Goal: Task Accomplishment & Management: Use online tool/utility

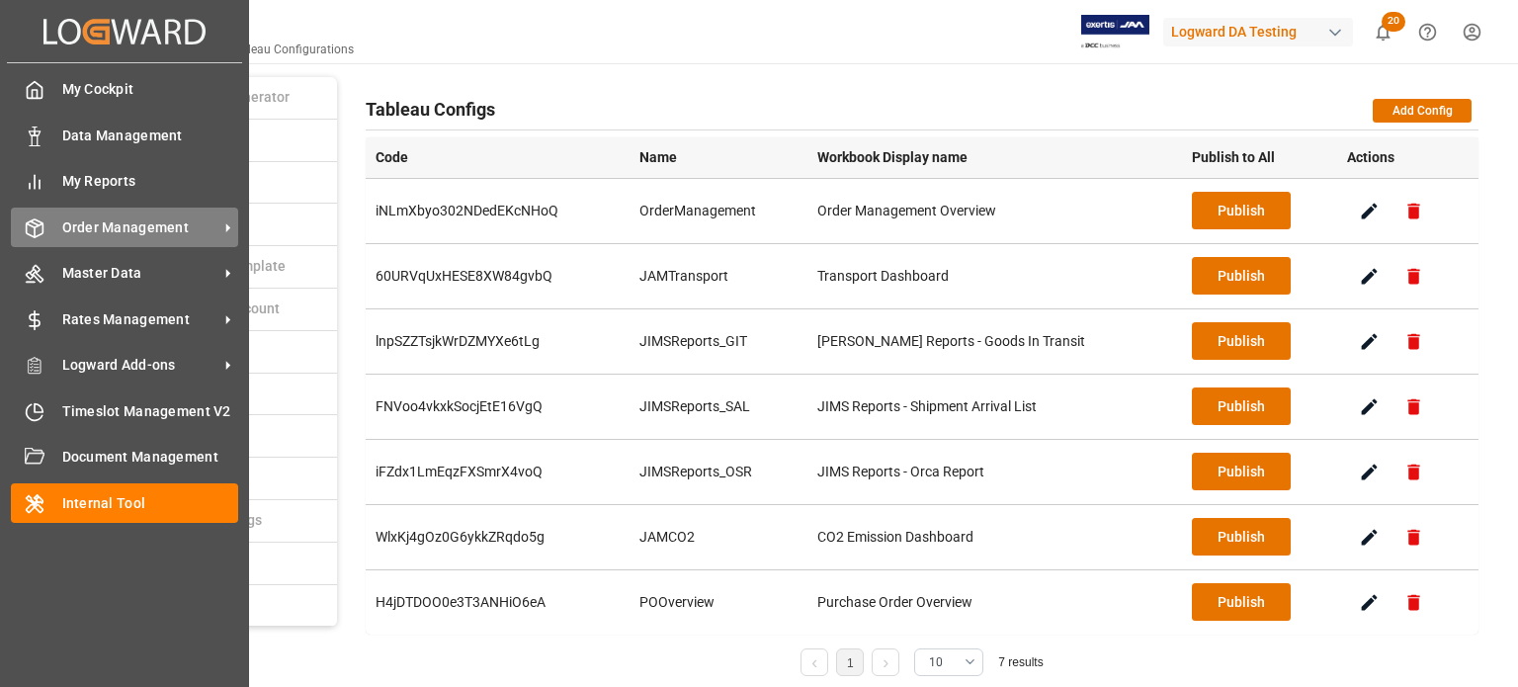
click at [233, 225] on icon at bounding box center [227, 227] width 21 height 21
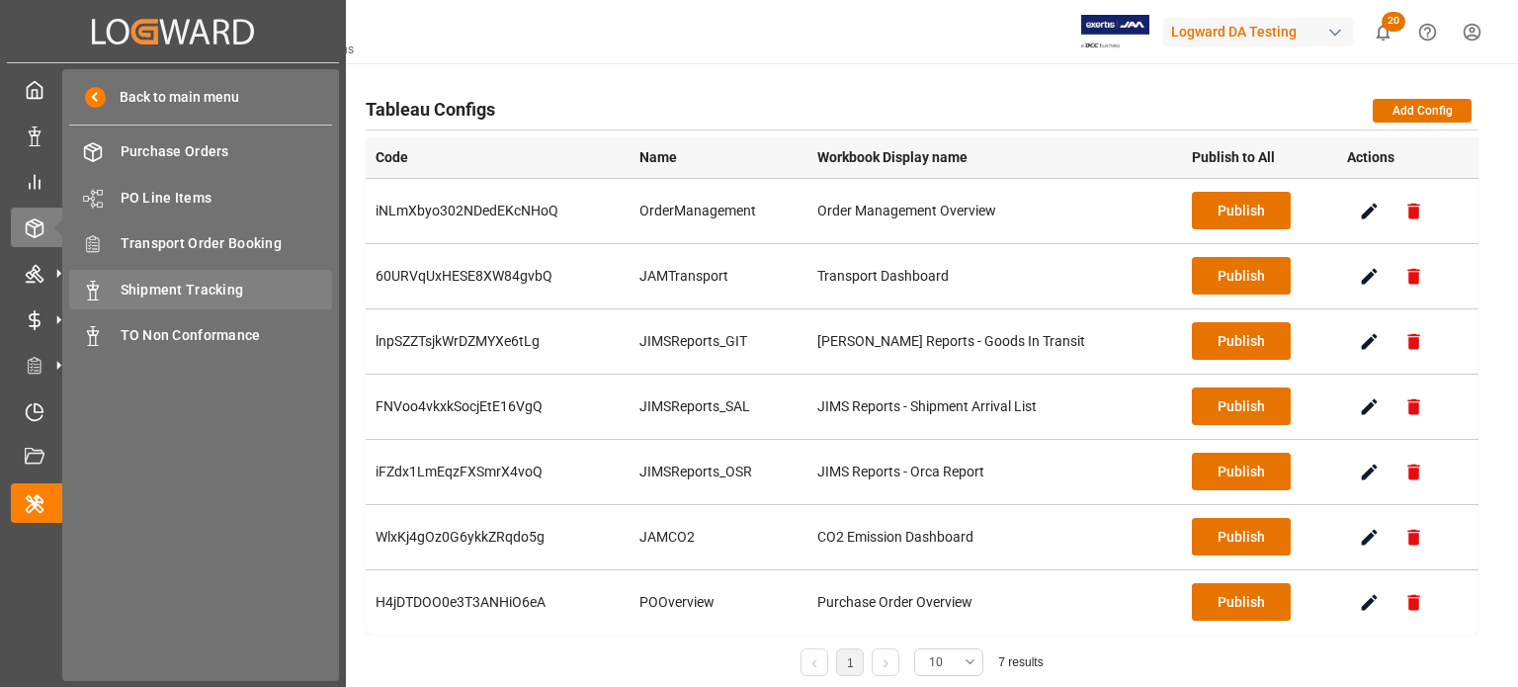
click at [194, 292] on span "Shipment Tracking" at bounding box center [227, 290] width 212 height 21
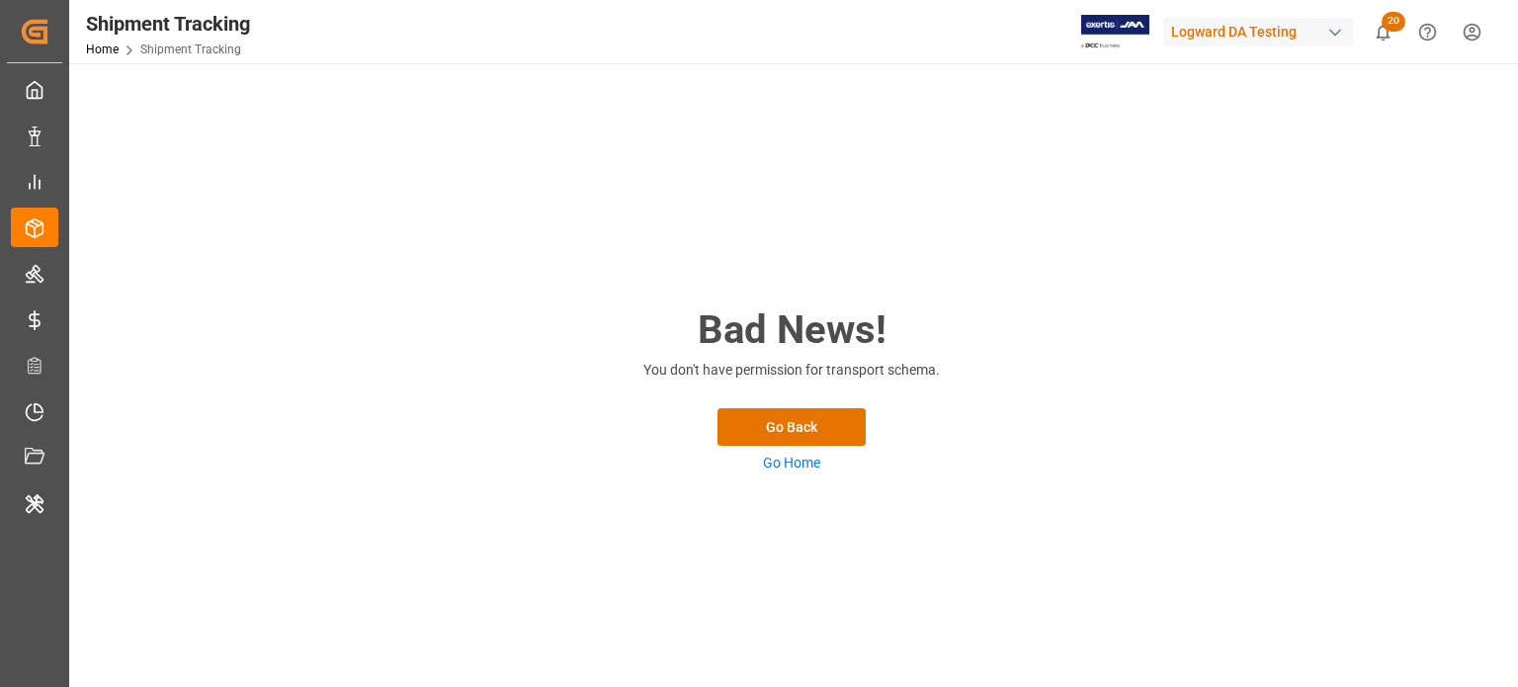
click at [1206, 24] on div "Logward DA Testing" at bounding box center [1258, 32] width 190 height 29
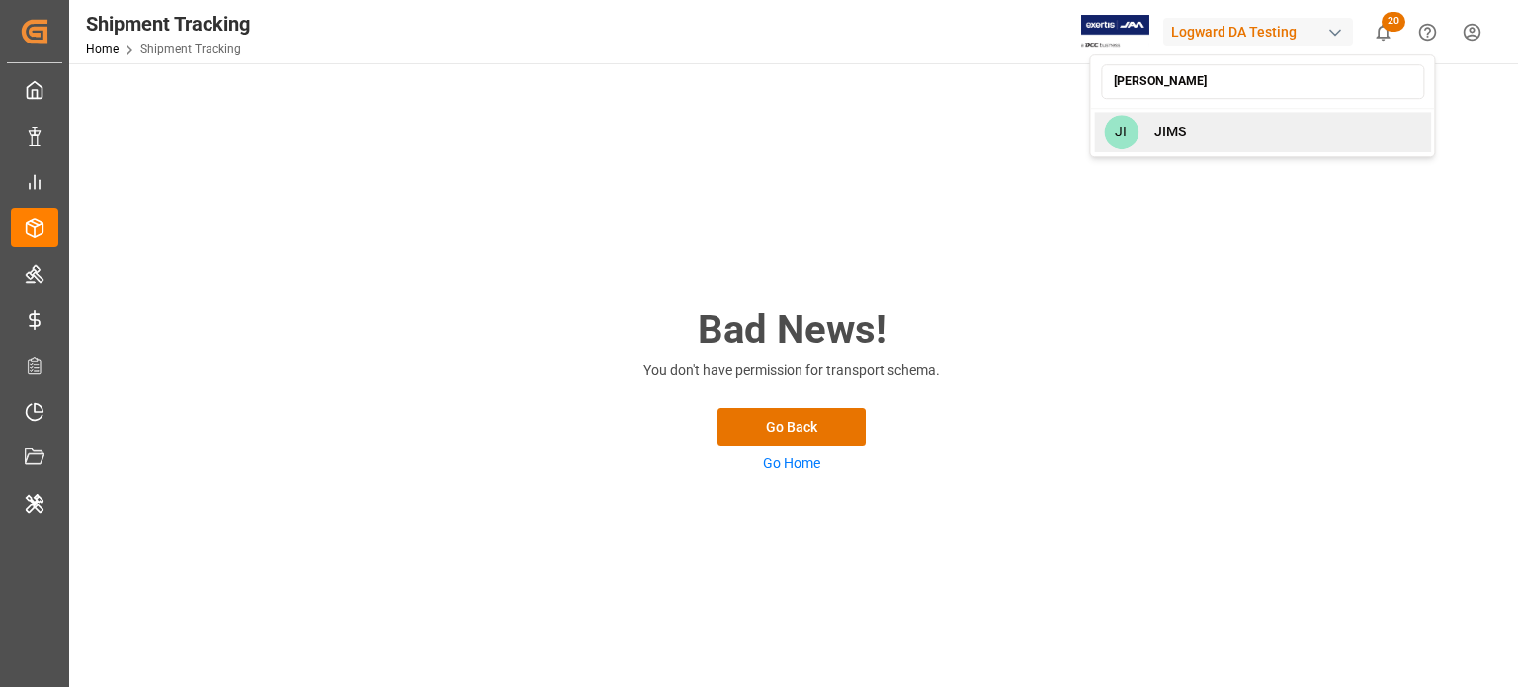
type input "[PERSON_NAME]"
click at [1257, 127] on div "[PERSON_NAME]" at bounding box center [1262, 132] width 337 height 41
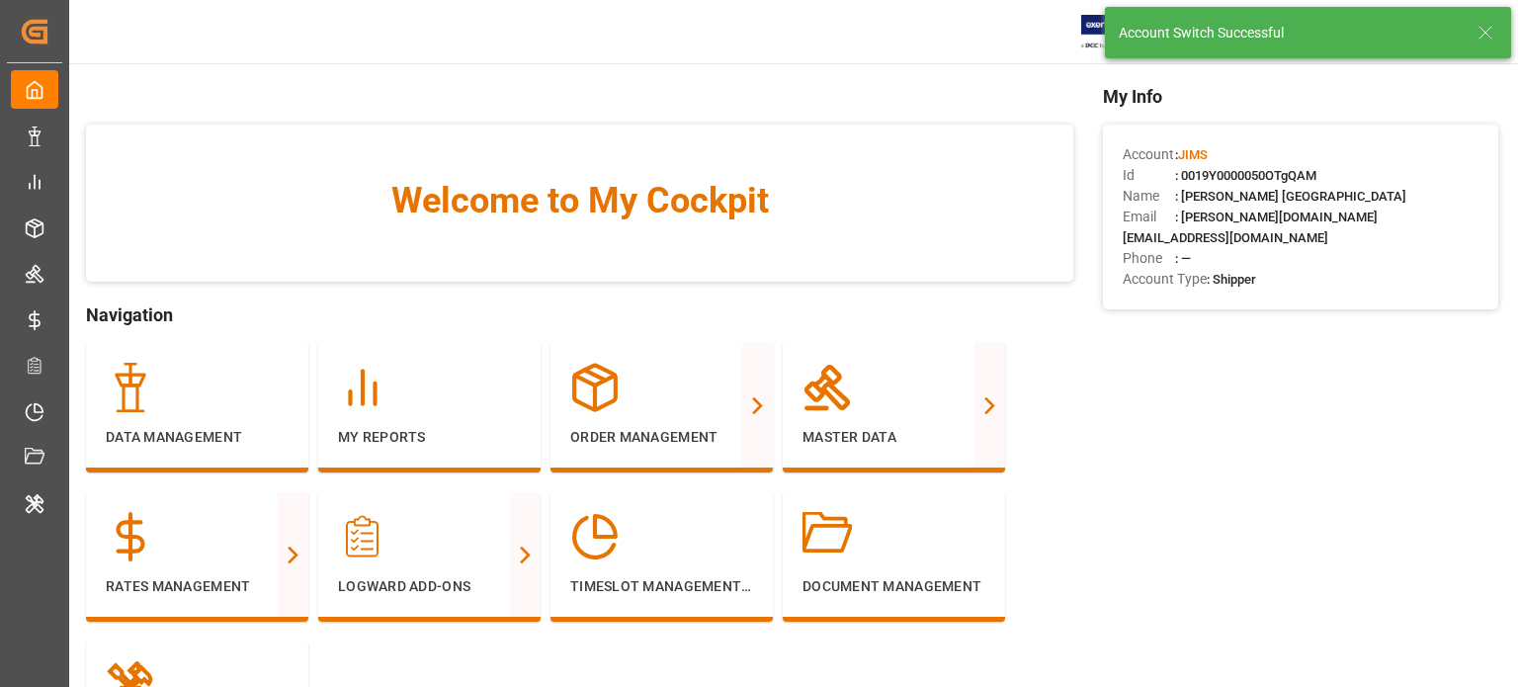
click at [1482, 34] on icon at bounding box center [1485, 33] width 24 height 24
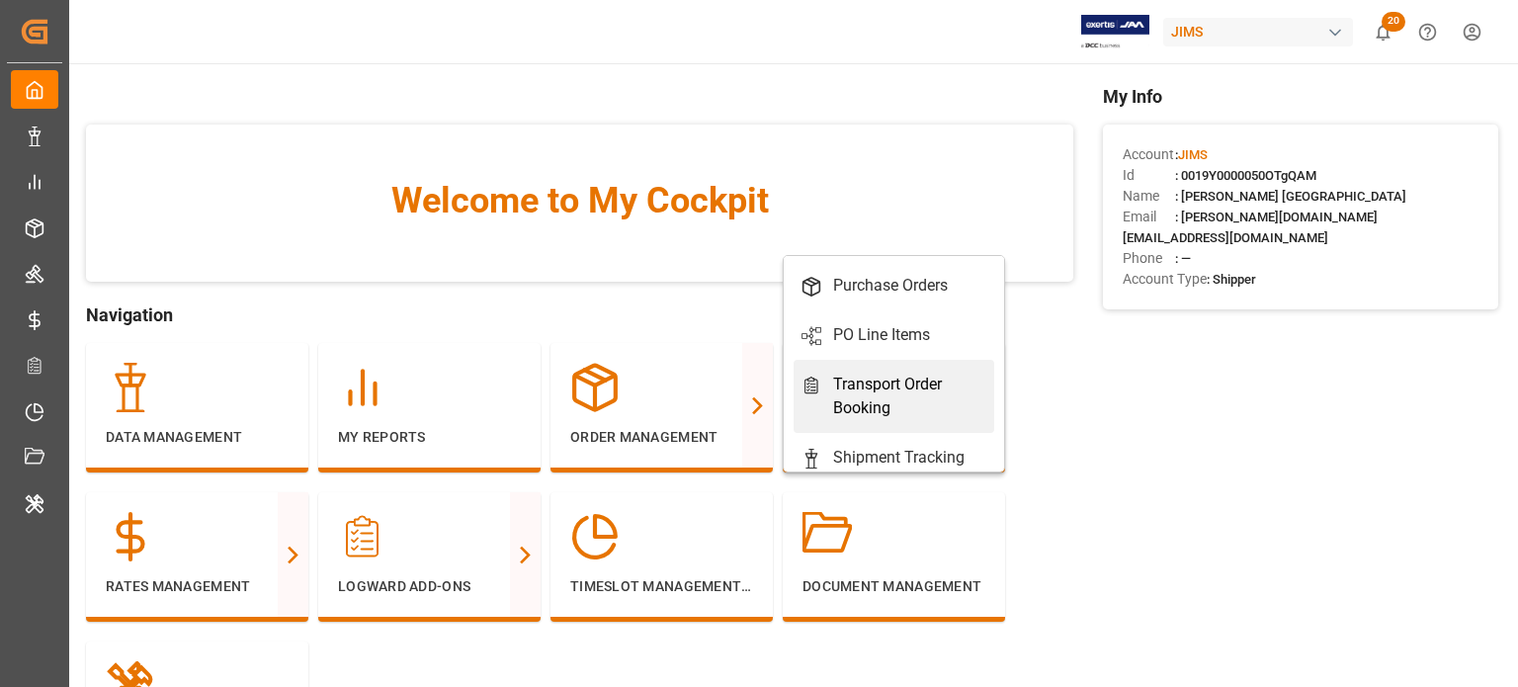
scroll to position [88, 0]
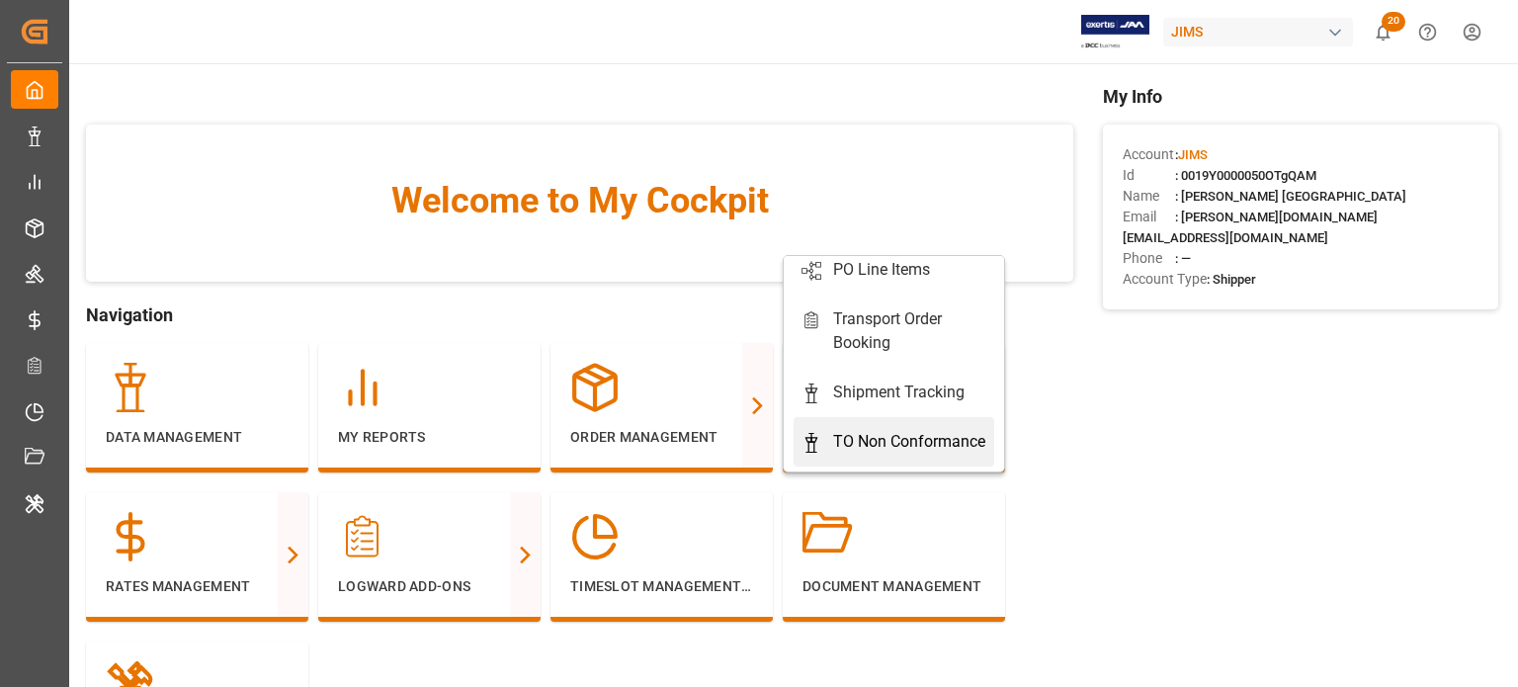
click at [896, 392] on link "Shipment Tracking" at bounding box center [893, 392] width 201 height 49
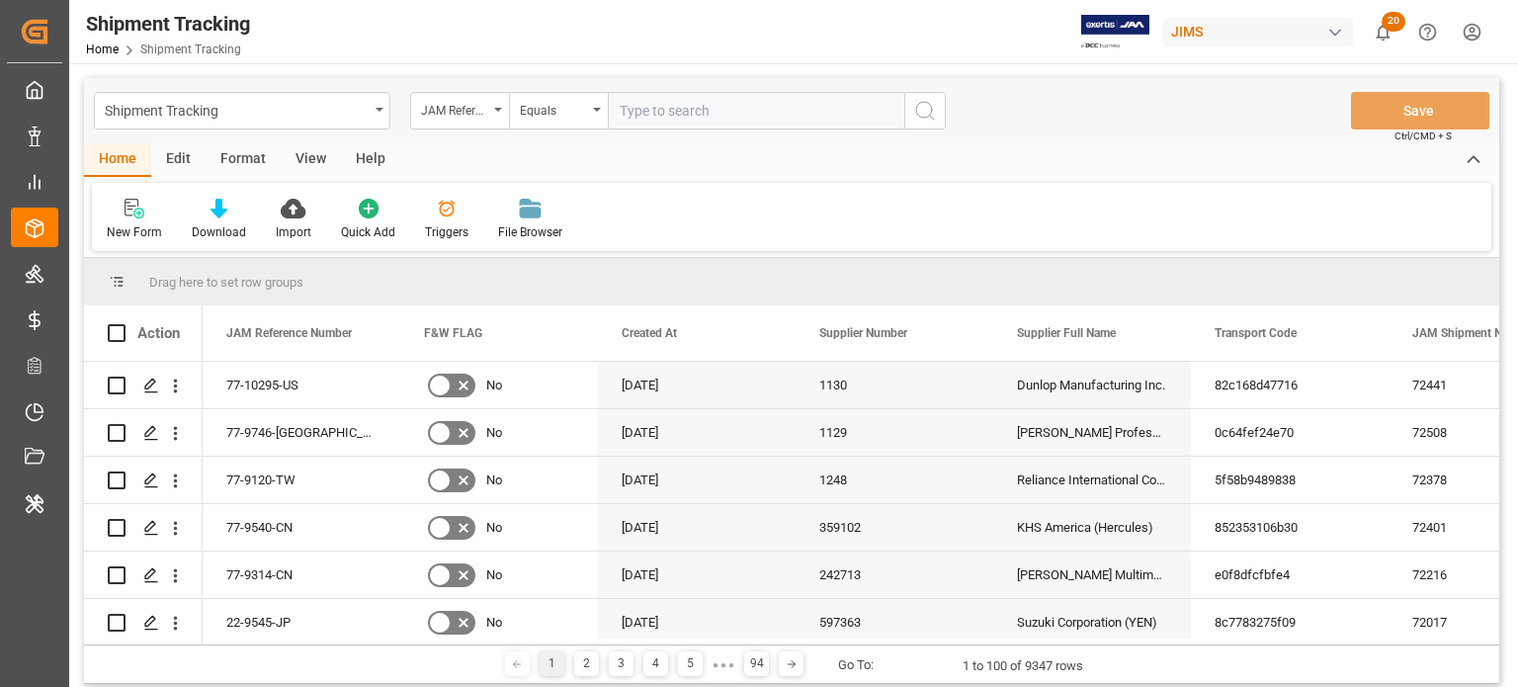
click at [169, 161] on div "Edit" at bounding box center [178, 160] width 54 height 34
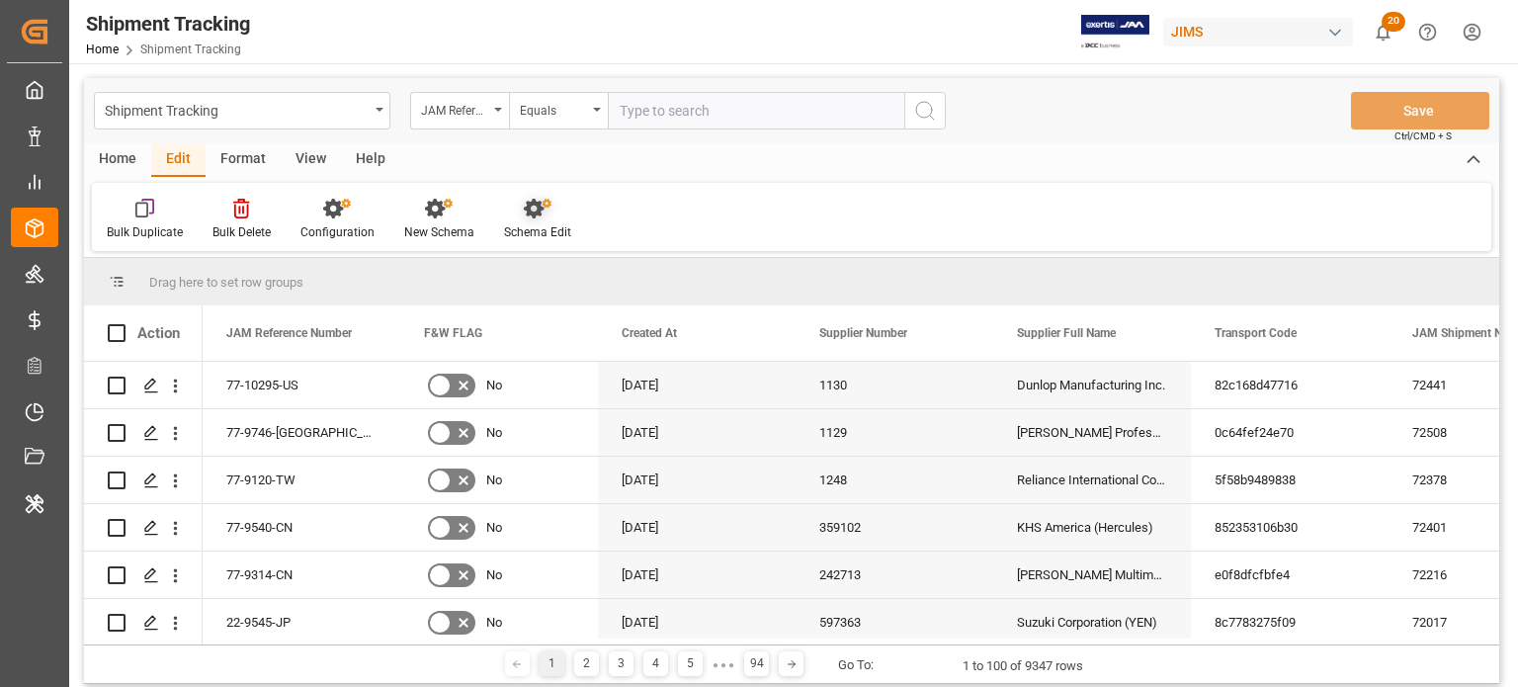
click at [546, 220] on div "Schema Edit" at bounding box center [537, 219] width 97 height 43
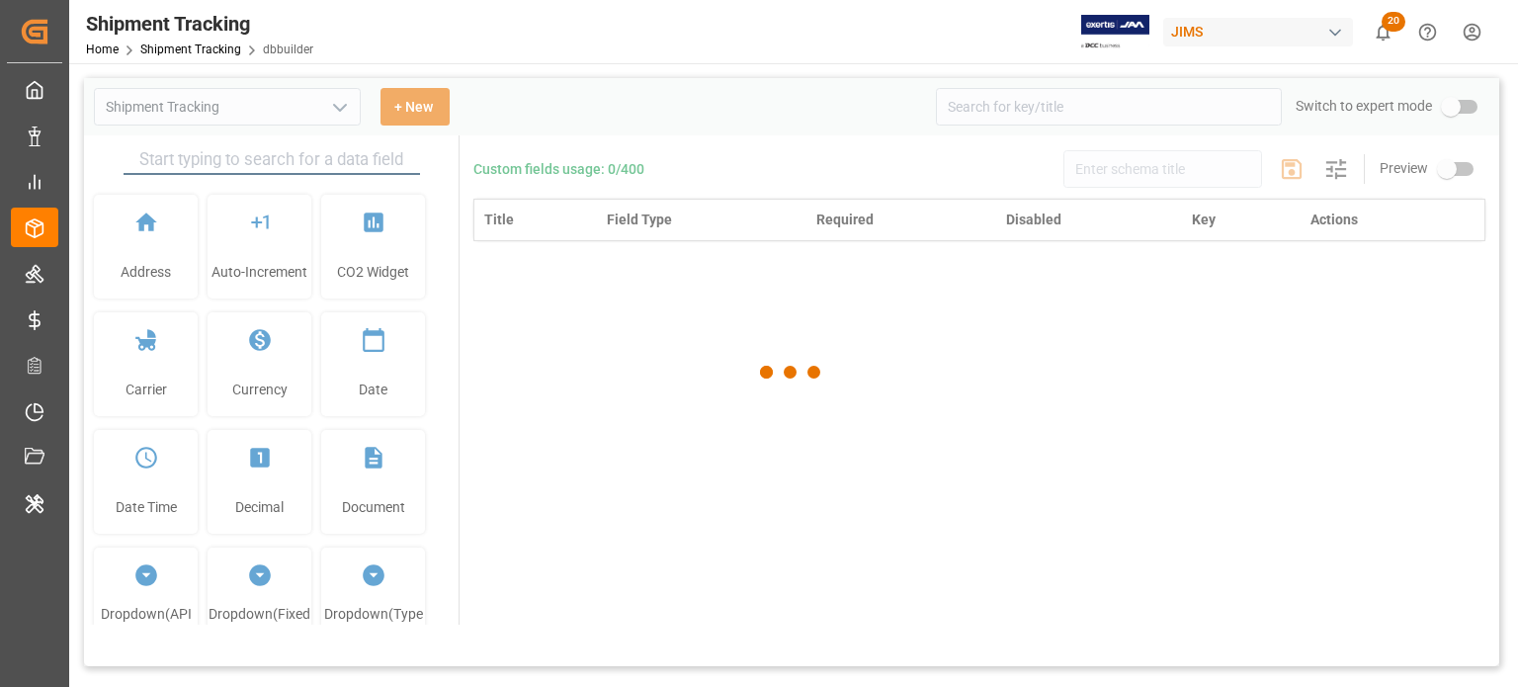
type input "Shipment Tracking"
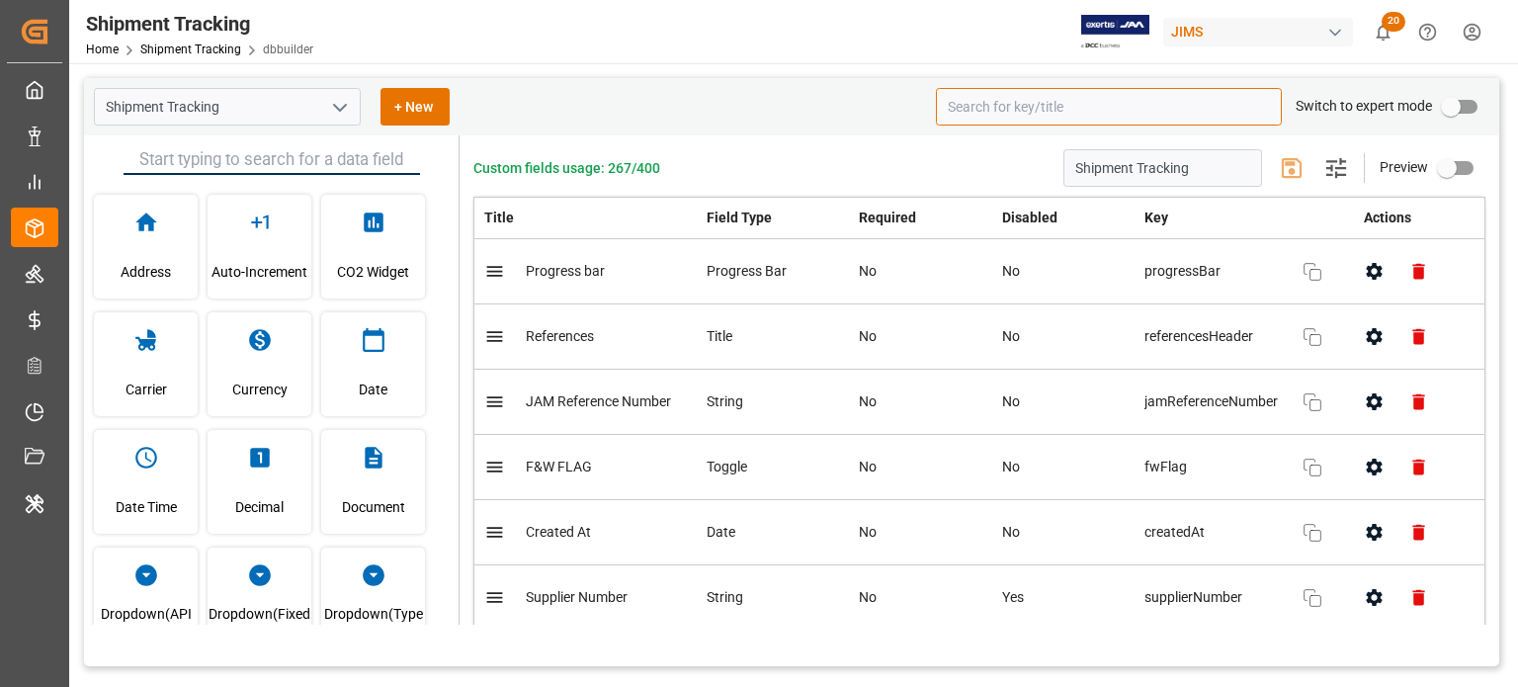
click at [1020, 106] on input at bounding box center [1109, 107] width 346 height 38
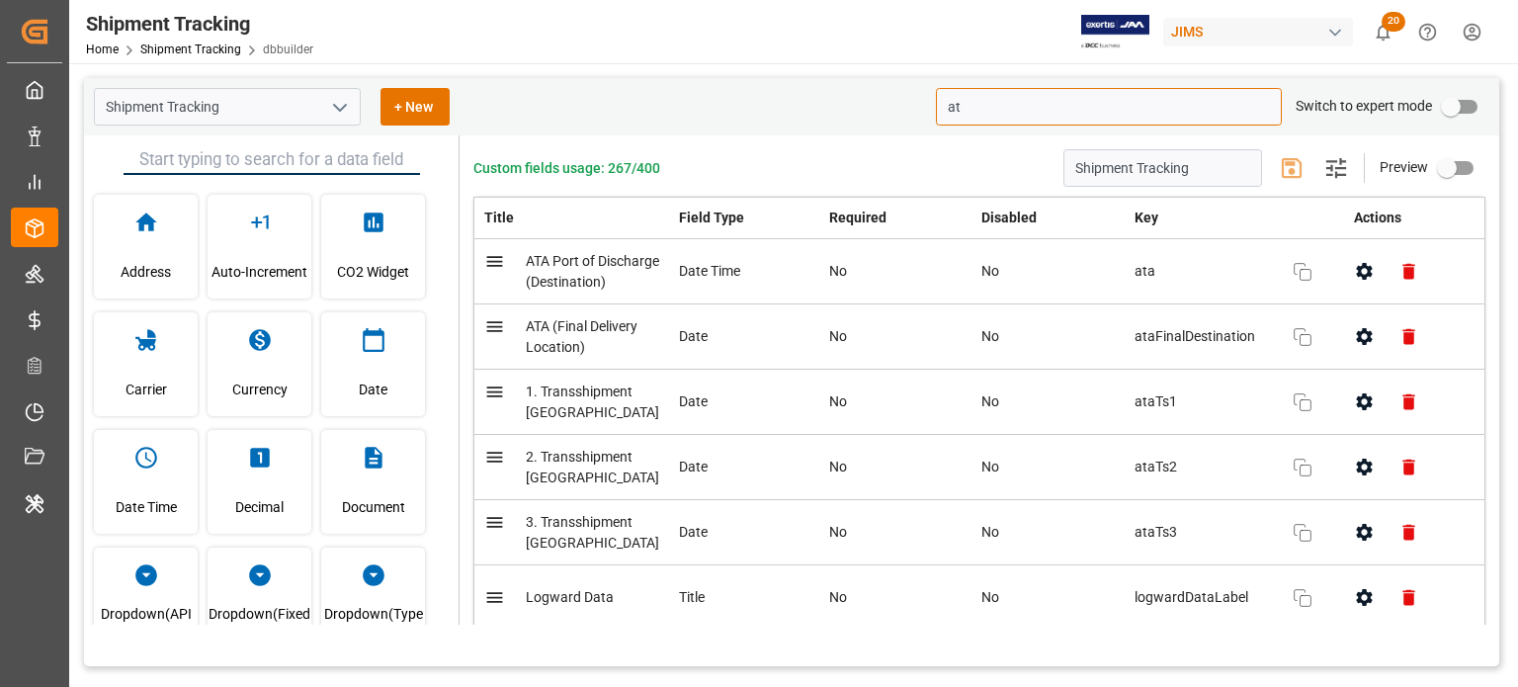
type input "a"
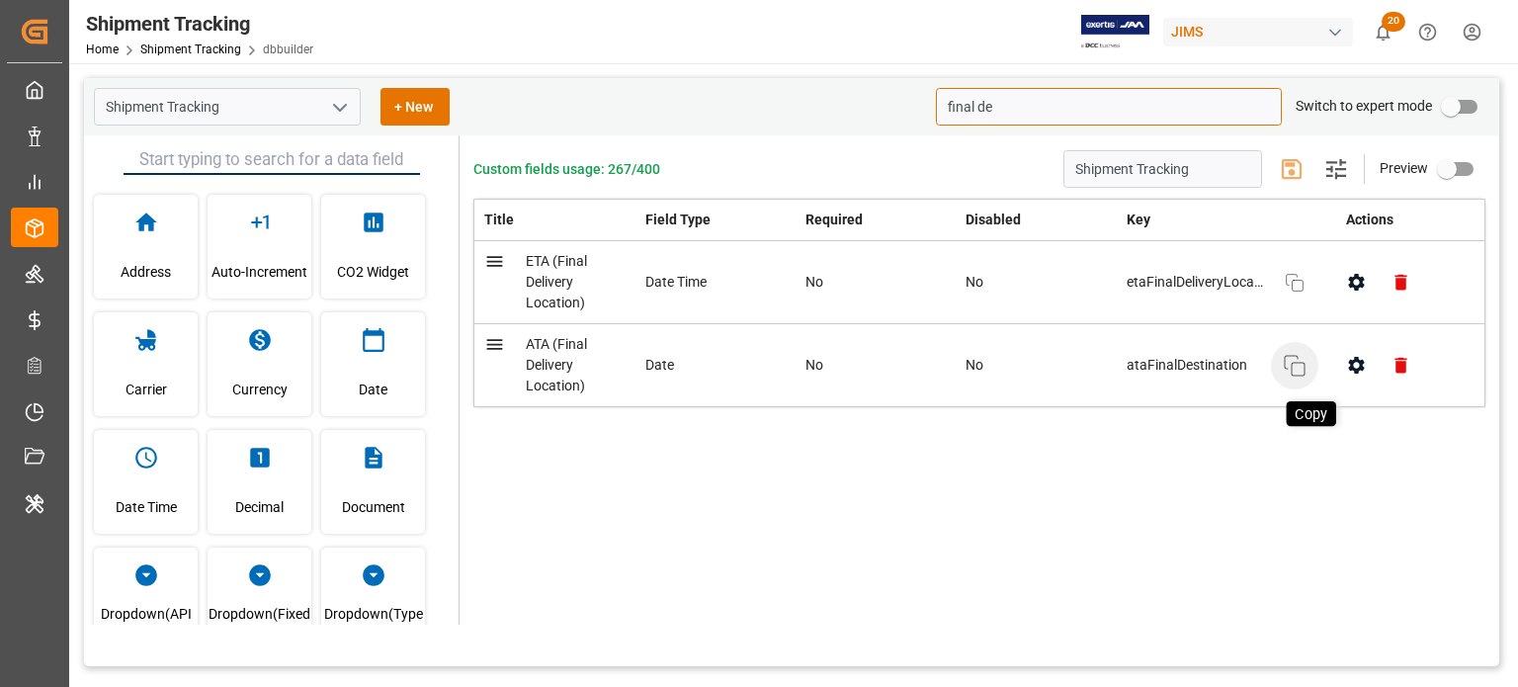
click at [1287, 362] on icon "button" at bounding box center [1294, 366] width 24 height 24
drag, startPoint x: 1016, startPoint y: 113, endPoint x: 913, endPoint y: 101, distance: 103.4
click at [913, 101] on div "Shipment Tracking + New final de Switch to expert mode" at bounding box center [791, 106] width 1415 height 57
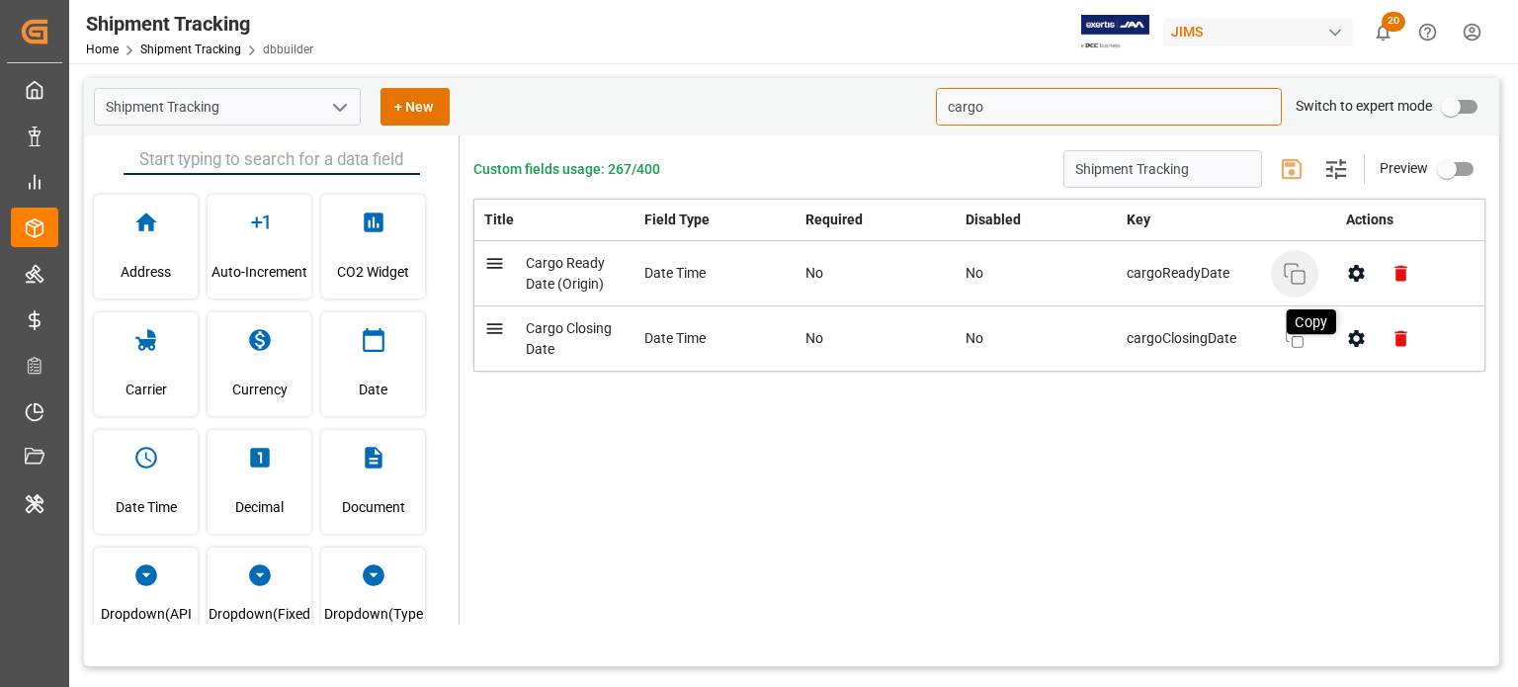
click at [1300, 271] on rect "button" at bounding box center [1297, 277] width 13 height 13
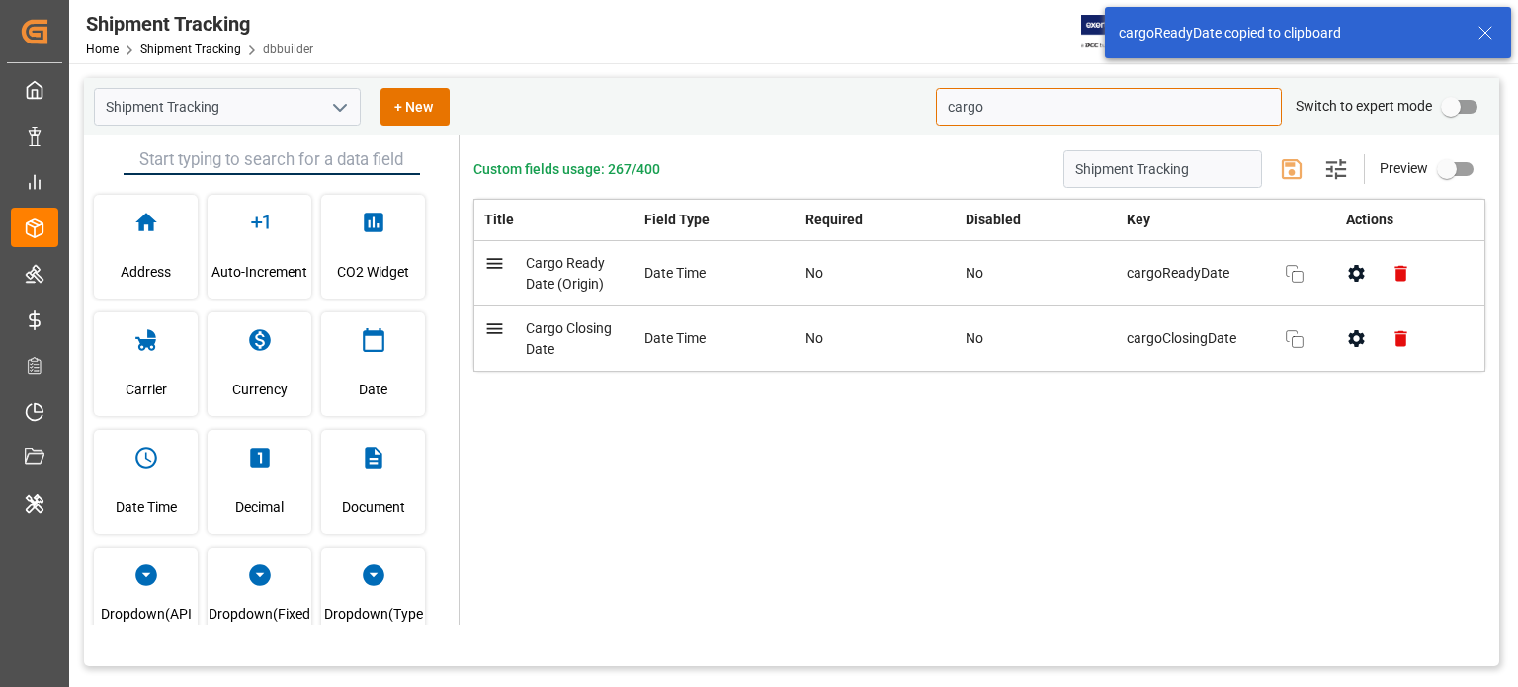
type input "cargo"
